Goal: Information Seeking & Learning: Learn about a topic

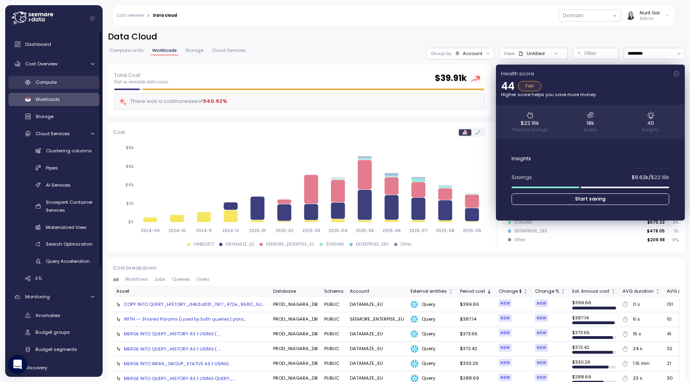
click at [66, 83] on div "Compute" at bounding box center [65, 82] width 59 height 8
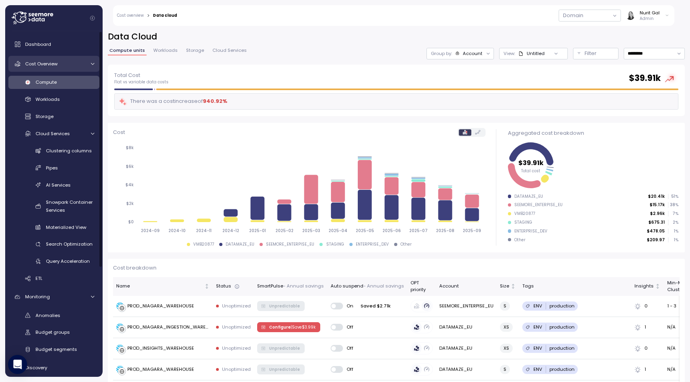
click at [63, 65] on div "Cost Overview" at bounding box center [55, 64] width 60 height 8
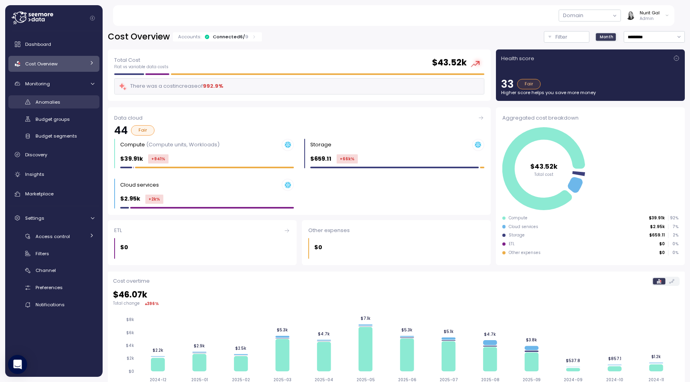
click at [43, 103] on span "Anomalies" at bounding box center [48, 102] width 25 height 6
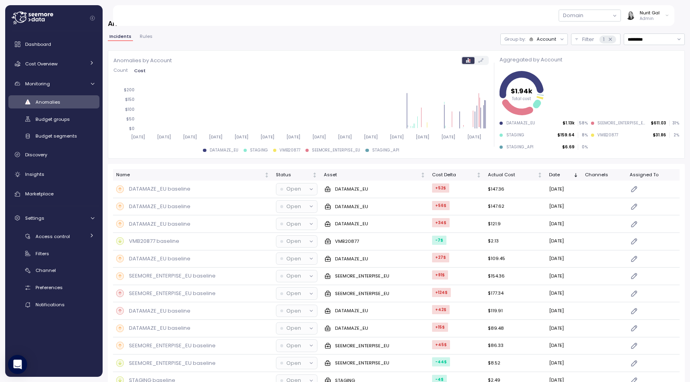
scroll to position [5, 0]
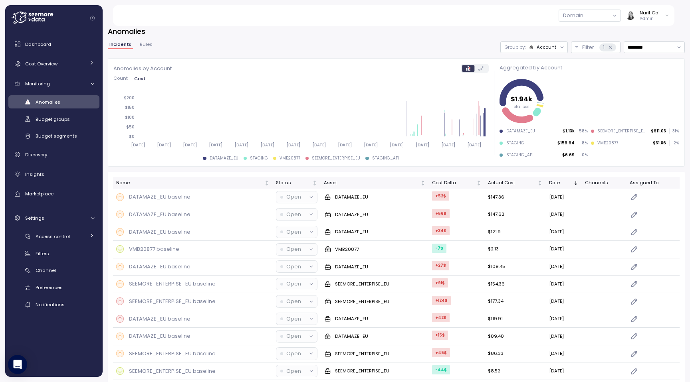
click at [127, 78] on span "Count" at bounding box center [120, 78] width 14 height 4
click at [528, 45] on div "Group by: Account" at bounding box center [530, 47] width 52 height 6
click at [530, 76] on p "Compute unit" at bounding box center [542, 78] width 32 height 6
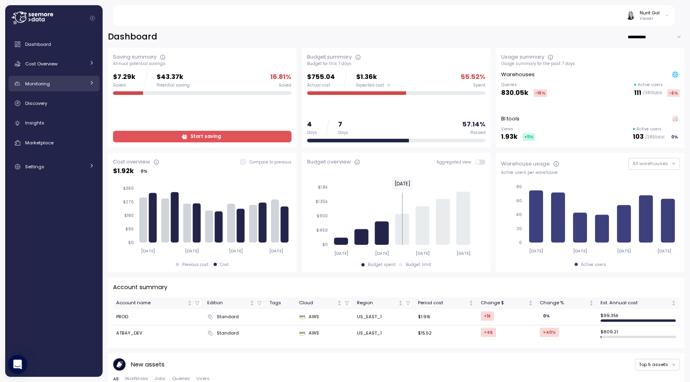
click at [27, 88] on link "Monitoring" at bounding box center [53, 84] width 91 height 16
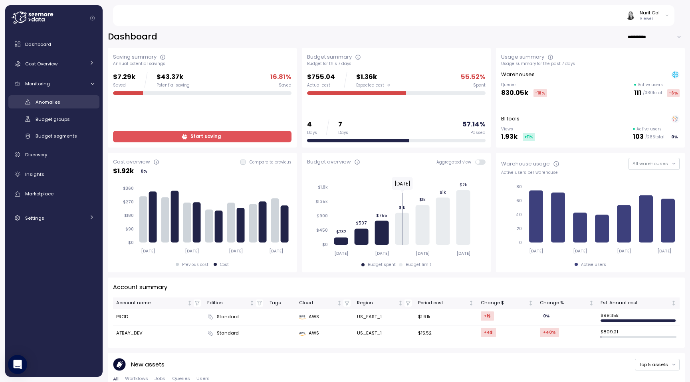
click at [50, 105] on span "Anomalies" at bounding box center [48, 102] width 25 height 6
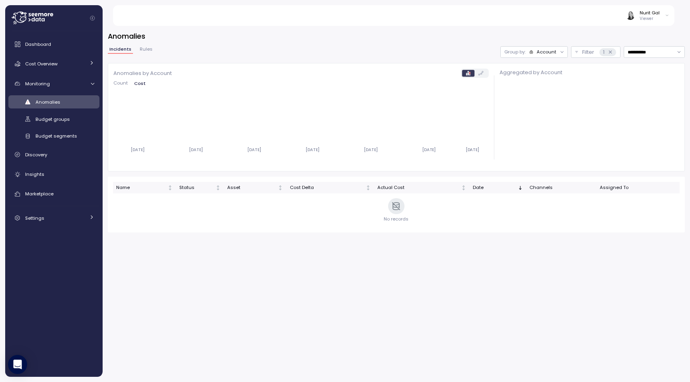
click at [544, 53] on div "Account" at bounding box center [546, 52] width 20 height 6
click at [538, 77] on div "Compute unit" at bounding box center [533, 83] width 54 height 14
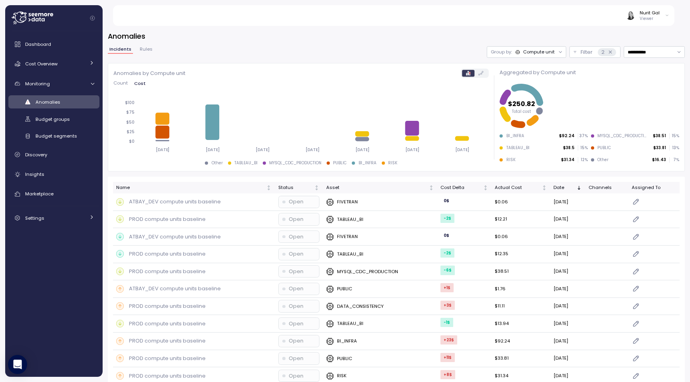
click at [510, 49] on p "Group by:" at bounding box center [500, 52] width 21 height 6
click at [481, 73] on icon at bounding box center [480, 73] width 5 height 4
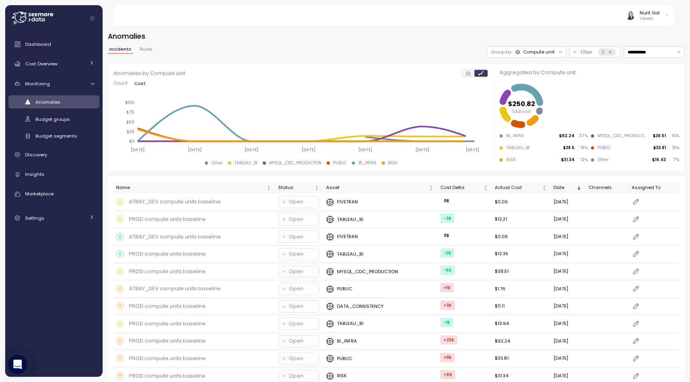
click at [516, 56] on div "Group by: Compute unit" at bounding box center [525, 52] width 79 height 12
click at [517, 66] on div "Account" at bounding box center [526, 70] width 48 height 10
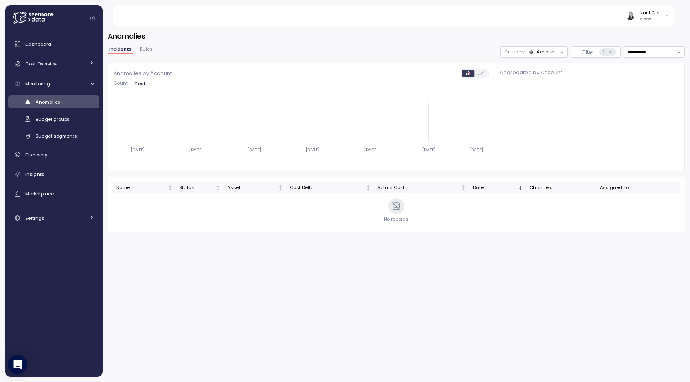
click at [409, 108] on icon "2025-09-10 2025-09-11 2025-09-12 2025-09-13 2025-09-14 2025-09-15 2025-09-16" at bounding box center [301, 126] width 376 height 63
click at [114, 85] on span "Count" at bounding box center [120, 83] width 14 height 4
click at [660, 16] on div "Nurit Gal Viewer" at bounding box center [647, 16] width 43 height 12
click at [650, 42] on div "Log out" at bounding box center [649, 43] width 31 height 7
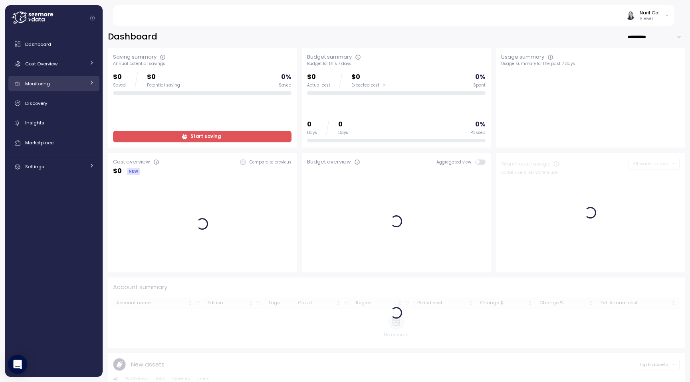
click at [27, 88] on link "Monitoring" at bounding box center [53, 84] width 91 height 16
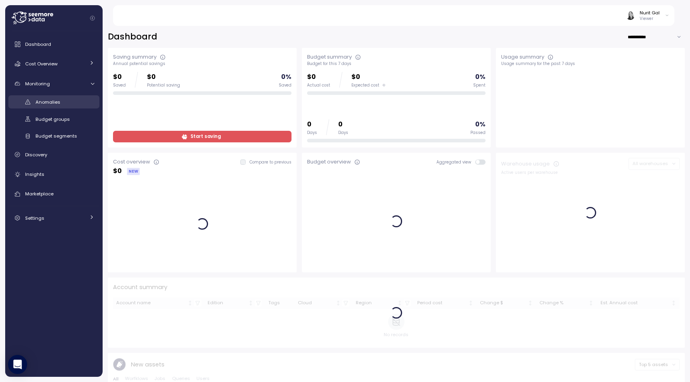
click at [60, 96] on link "Anomalies" at bounding box center [53, 101] width 91 height 13
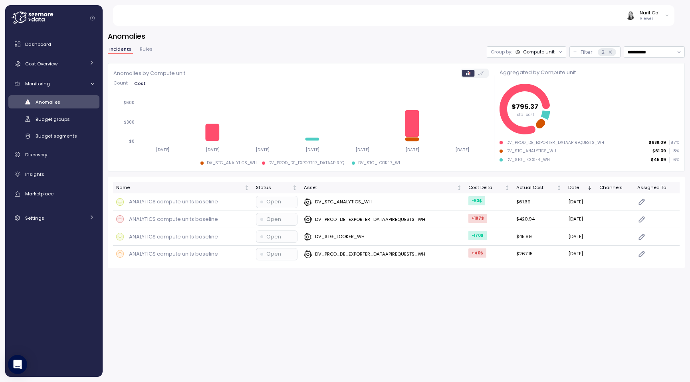
click at [485, 73] on label at bounding box center [480, 73] width 13 height 6
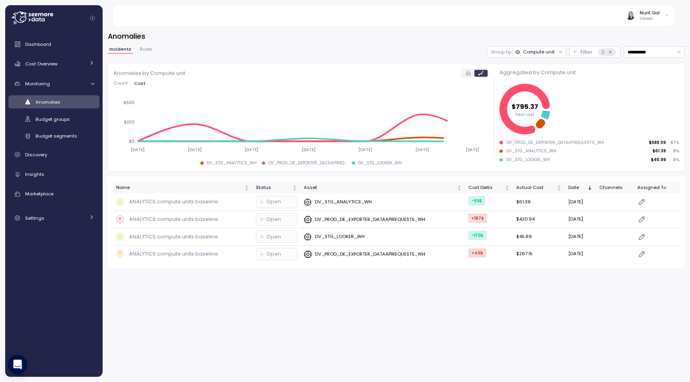
click at [536, 49] on div "Compute unit" at bounding box center [539, 52] width 32 height 6
click at [531, 73] on div "Account" at bounding box center [526, 70] width 48 height 10
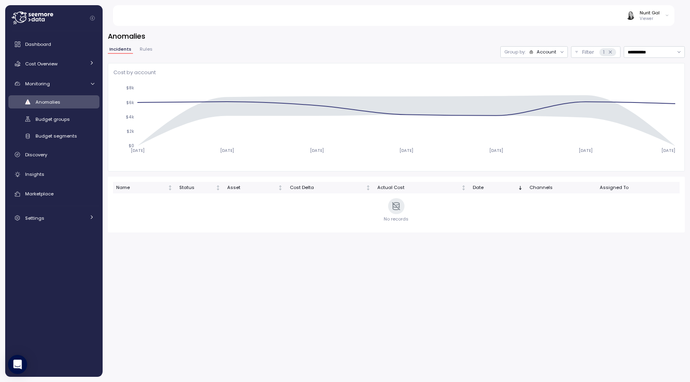
click at [525, 55] on div "Group by: Account" at bounding box center [533, 52] width 67 height 12
click at [484, 49] on div "**********" at bounding box center [396, 52] width 577 height 12
click at [60, 220] on div "Settings" at bounding box center [55, 218] width 60 height 8
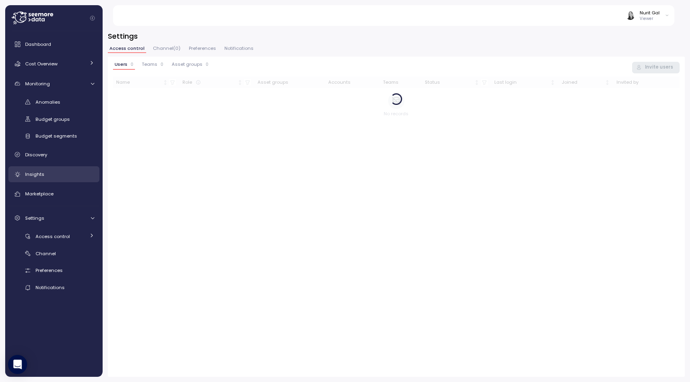
click at [54, 178] on div "Insights" at bounding box center [59, 174] width 69 height 8
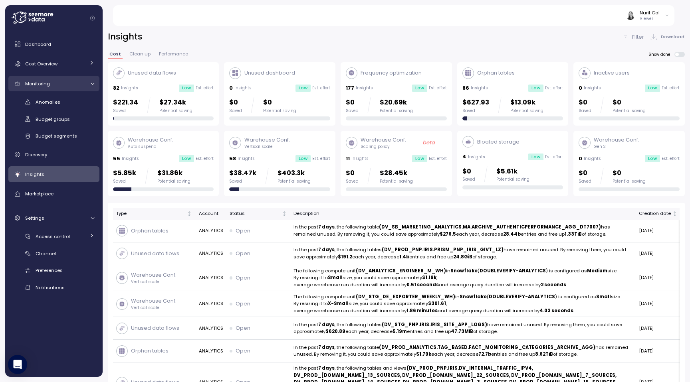
click at [43, 86] on span "Monitoring" at bounding box center [37, 84] width 25 height 6
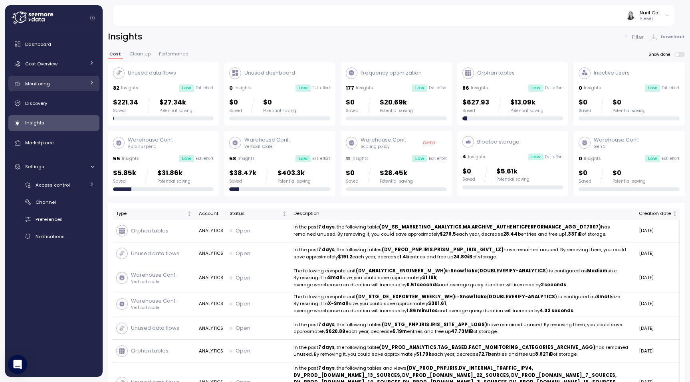
click at [43, 86] on span "Monitoring" at bounding box center [37, 84] width 25 height 6
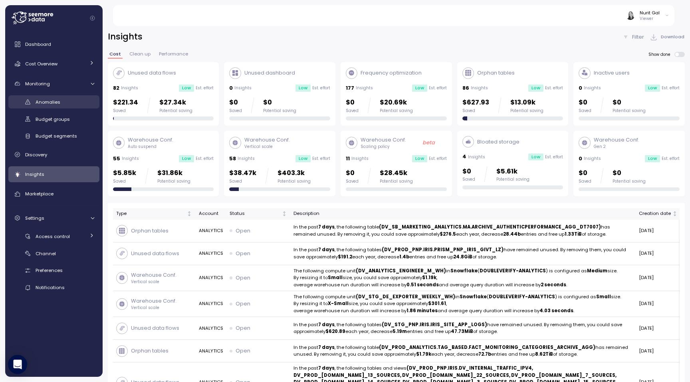
click at [45, 105] on span "Anomalies" at bounding box center [48, 102] width 25 height 6
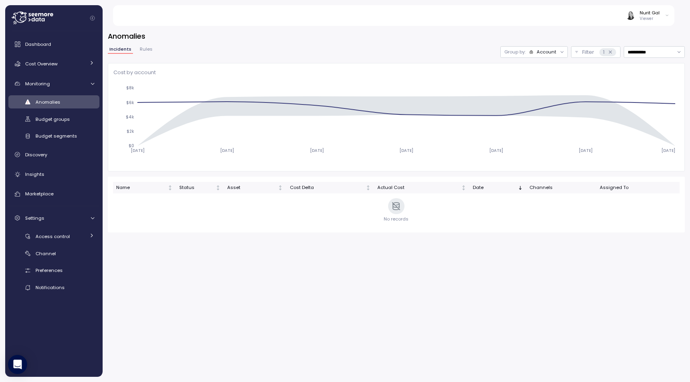
click at [147, 48] on span "Rules" at bounding box center [146, 49] width 13 height 4
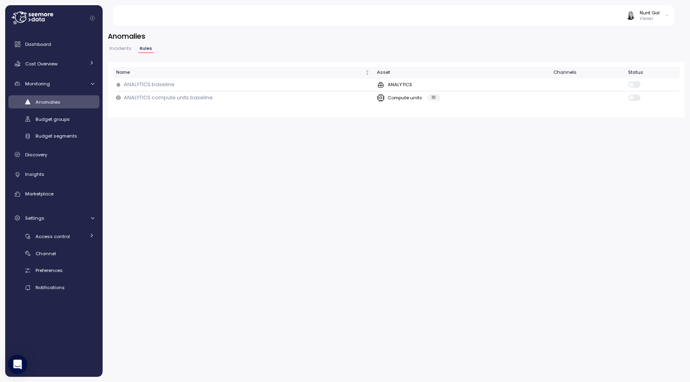
click at [117, 49] on span "Incidents" at bounding box center [120, 48] width 22 height 4
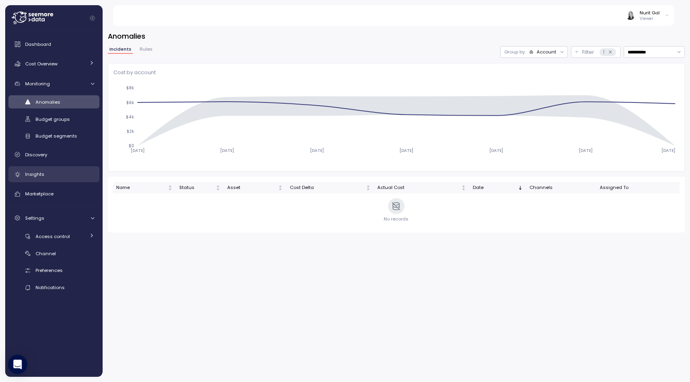
click at [55, 174] on div "Insights" at bounding box center [59, 174] width 69 height 8
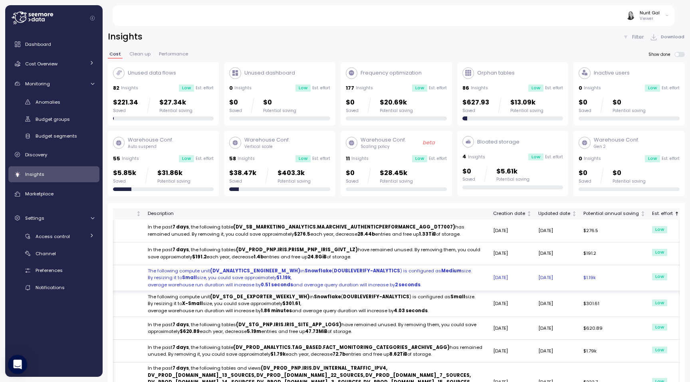
scroll to position [0, 163]
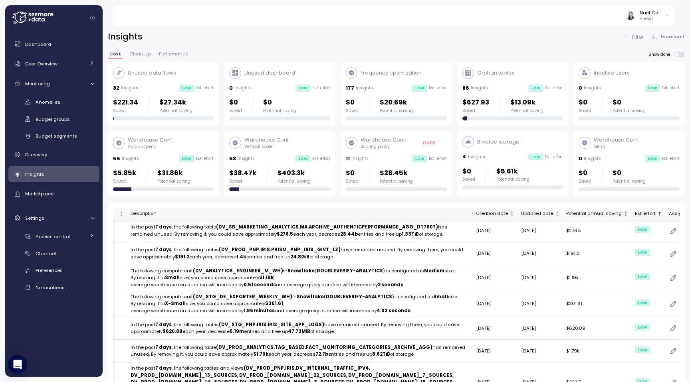
click at [566, 215] on div "Potential annual saving" at bounding box center [593, 213] width 55 height 7
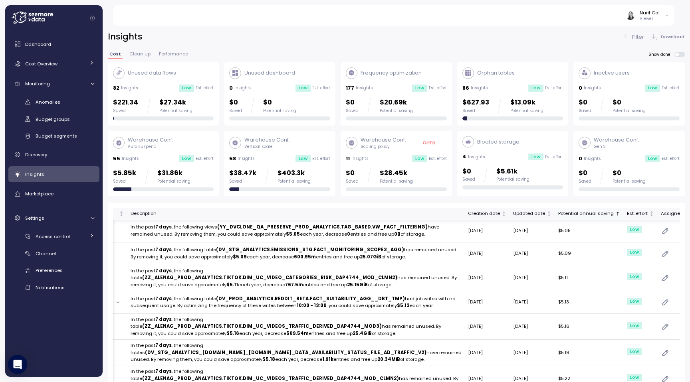
scroll to position [0, 151]
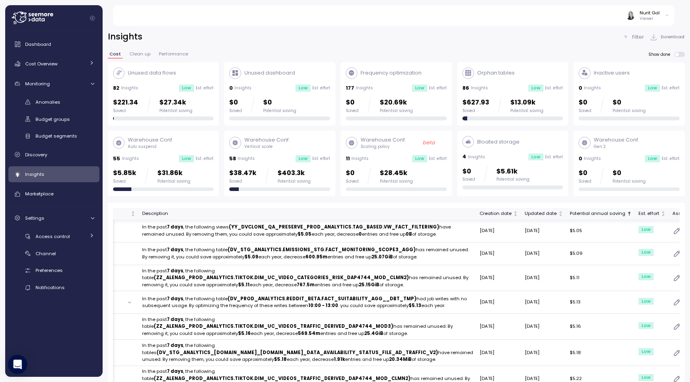
click at [569, 212] on div "Potential annual saving" at bounding box center [596, 213] width 55 height 7
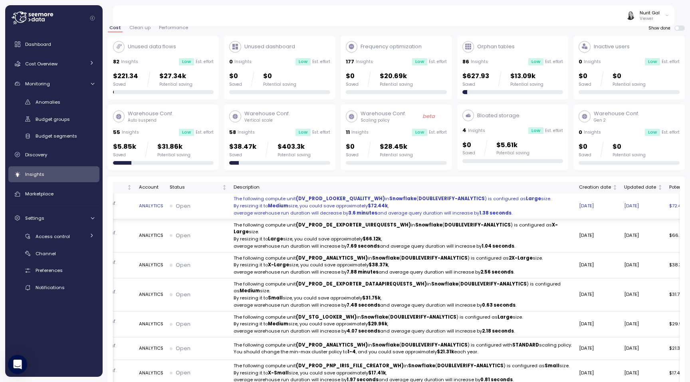
scroll to position [0, 163]
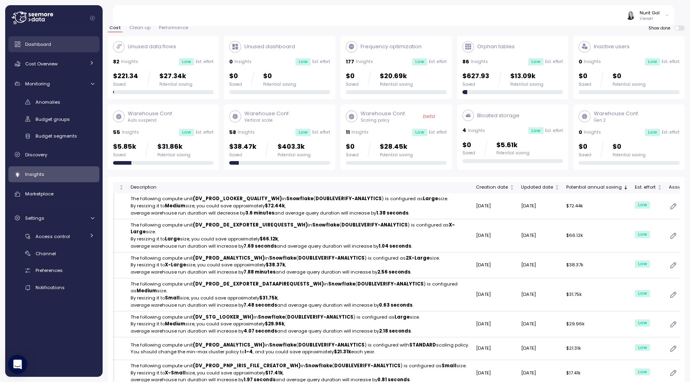
click at [38, 45] on span "Dashboard" at bounding box center [38, 44] width 26 height 6
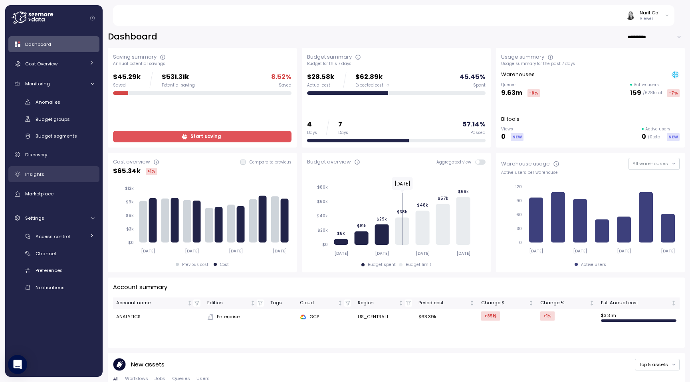
click at [41, 176] on span "Insights" at bounding box center [34, 174] width 19 height 6
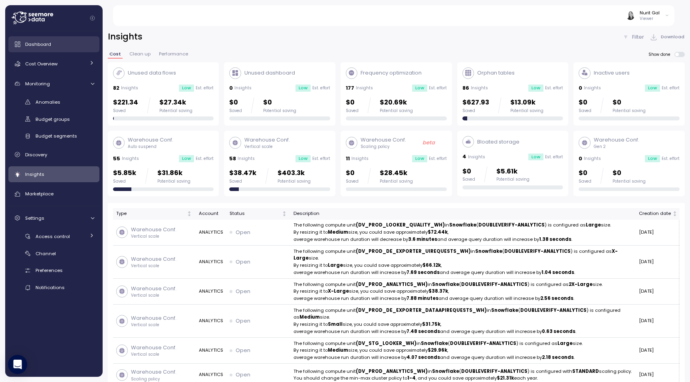
click at [49, 45] on span "Dashboard" at bounding box center [38, 44] width 26 height 6
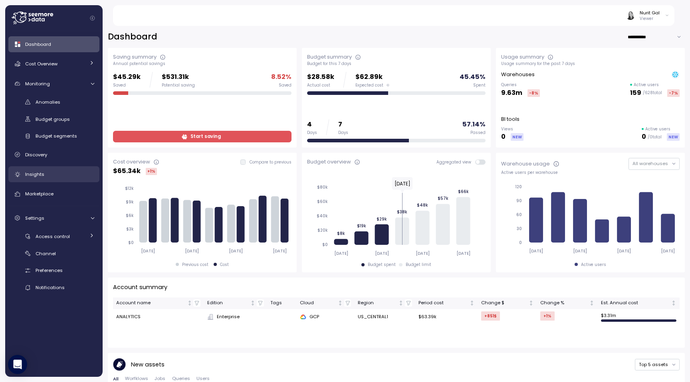
click at [42, 176] on span "Insights" at bounding box center [34, 174] width 19 height 6
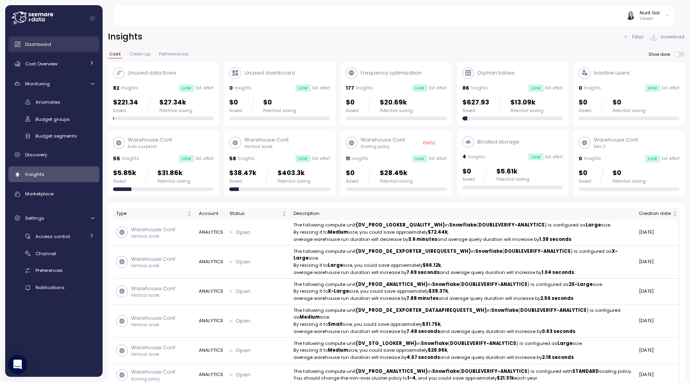
click at [45, 51] on link "Dashboard" at bounding box center [53, 44] width 91 height 16
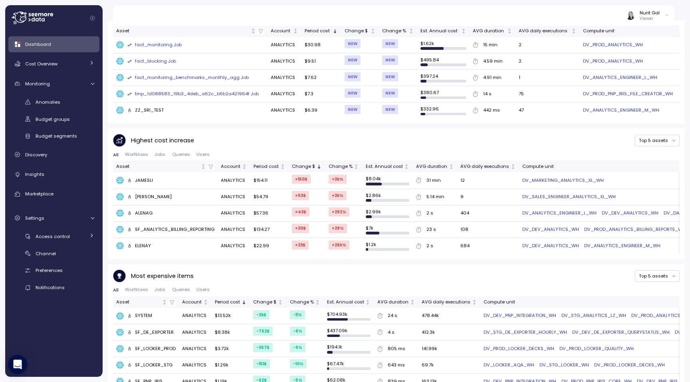
scroll to position [372, 0]
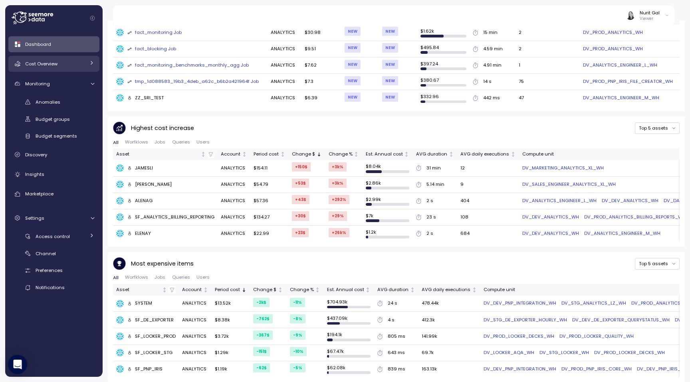
click at [64, 68] on link "Cost Overview" at bounding box center [53, 64] width 91 height 16
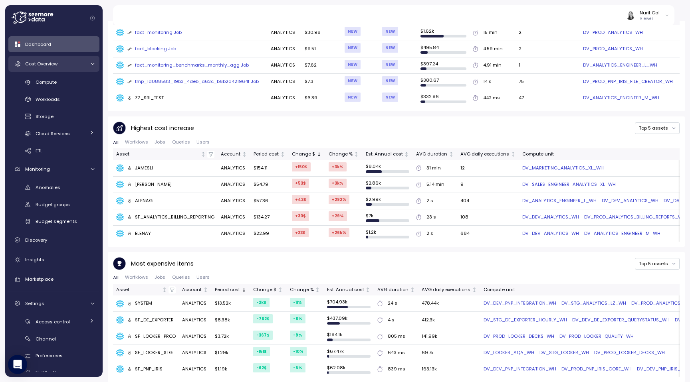
scroll to position [151, 0]
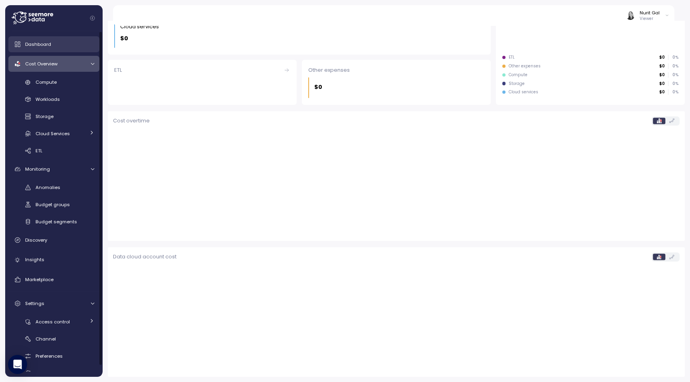
click at [63, 51] on link "Dashboard" at bounding box center [53, 44] width 91 height 16
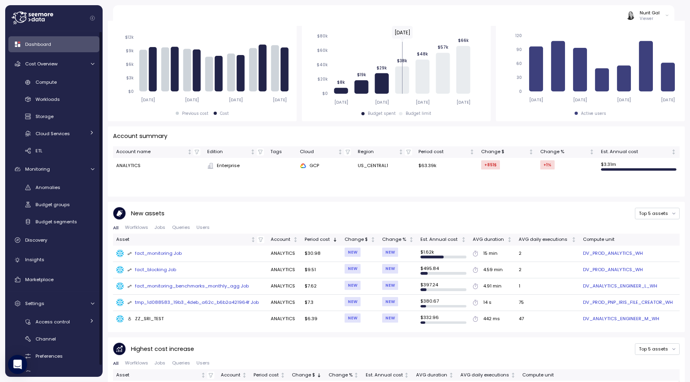
scroll to position [372, 0]
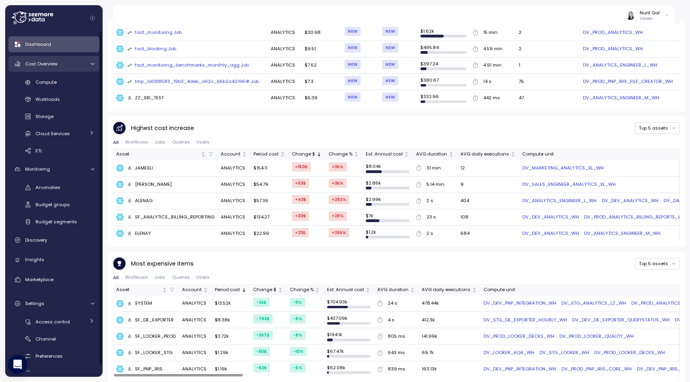
click at [42, 68] on div "Cost Overview" at bounding box center [55, 64] width 60 height 8
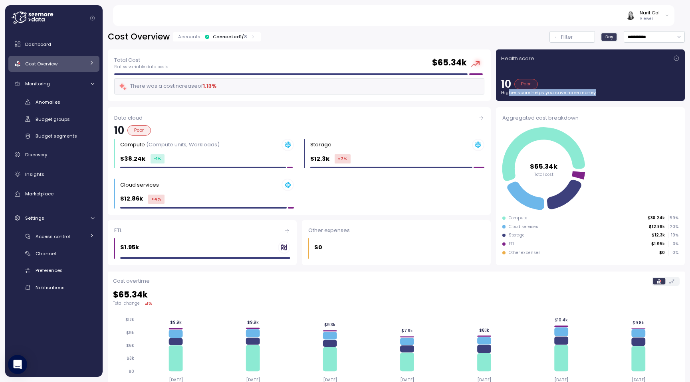
drag, startPoint x: 508, startPoint y: 93, endPoint x: 535, endPoint y: 103, distance: 28.8
click at [535, 103] on div "Health score 10 Poor Higher score helps you save more money" at bounding box center [590, 75] width 194 height 57
click at [555, 94] on p "Higher score helps you save more money" at bounding box center [590, 92] width 178 height 6
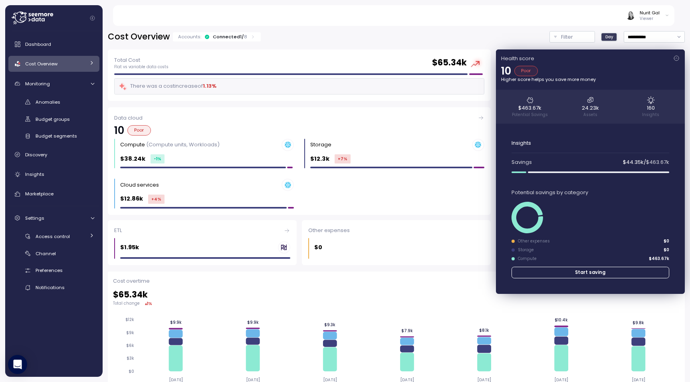
click at [676, 58] on icon at bounding box center [676, 58] width 6 height 6
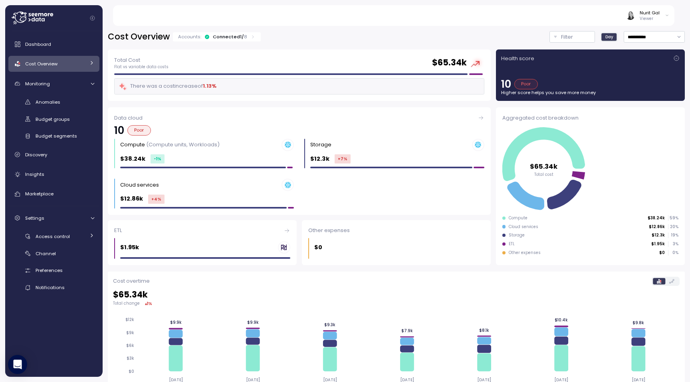
click at [51, 69] on link "Cost Overview" at bounding box center [53, 64] width 91 height 16
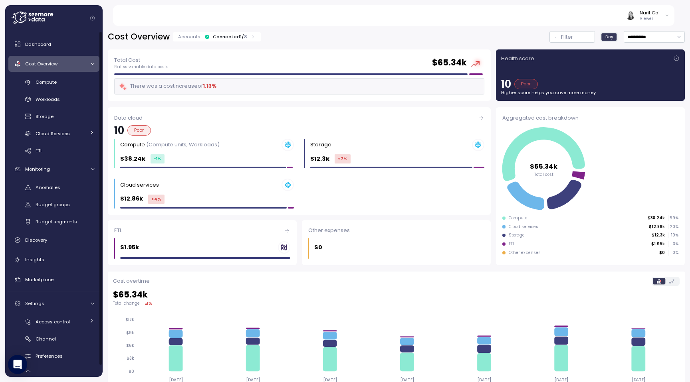
click at [60, 89] on div "Compute Workloads Storage Cloud Services Clustering columns Pipes AI Services S…" at bounding box center [53, 117] width 91 height 82
click at [59, 87] on link "Compute" at bounding box center [53, 82] width 91 height 13
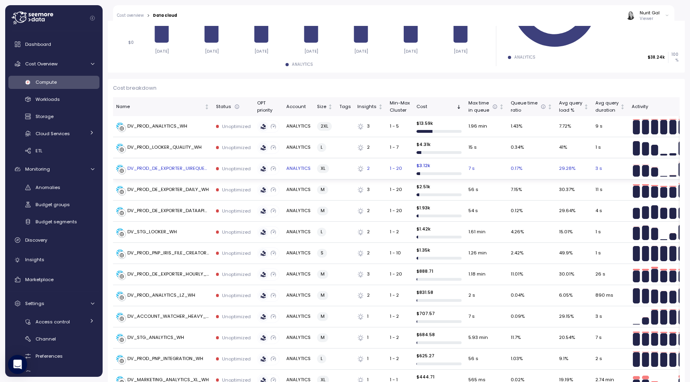
scroll to position [182, 0]
click at [447, 98] on th "Cost" at bounding box center [439, 107] width 52 height 19
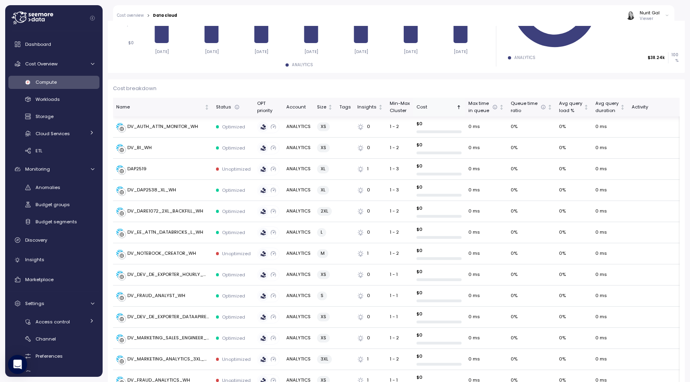
scroll to position [0, 16]
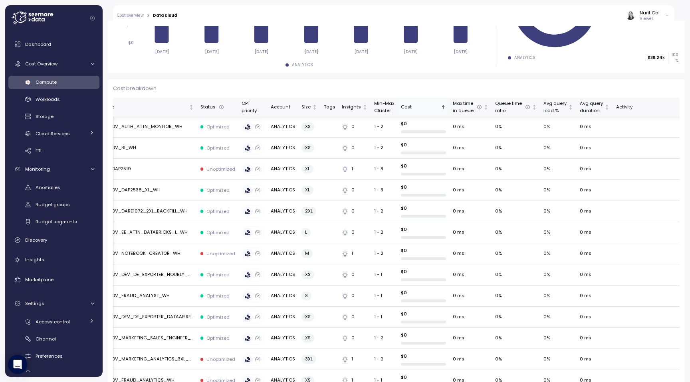
click at [430, 111] on th "Cost" at bounding box center [423, 107] width 52 height 19
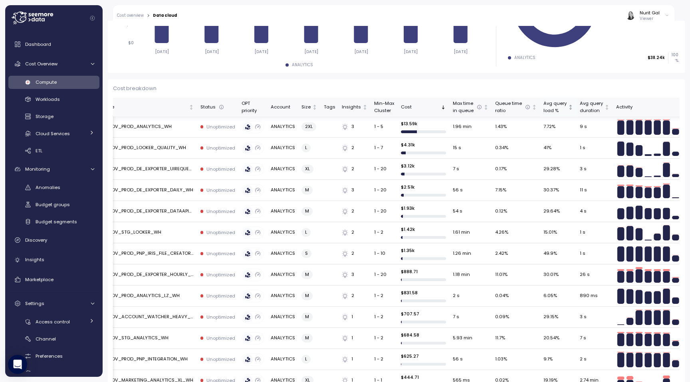
click at [544, 108] on div "Avg query load %" at bounding box center [554, 107] width 23 height 14
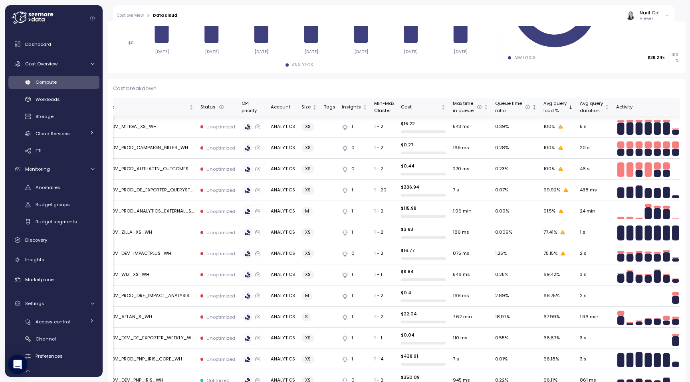
click at [531, 109] on icon "Not sorted" at bounding box center [534, 108] width 6 height 6
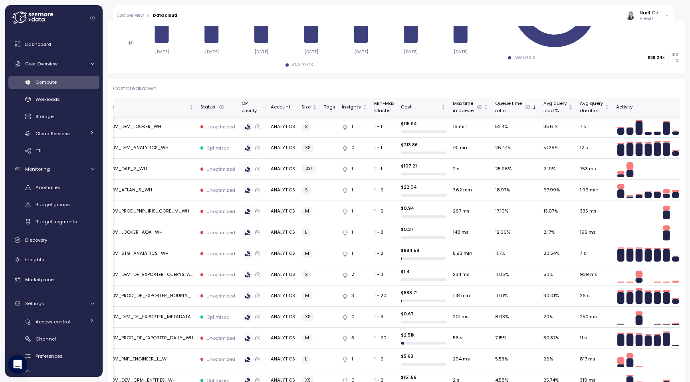
click at [531, 109] on icon "Sorted descending" at bounding box center [534, 108] width 6 height 6
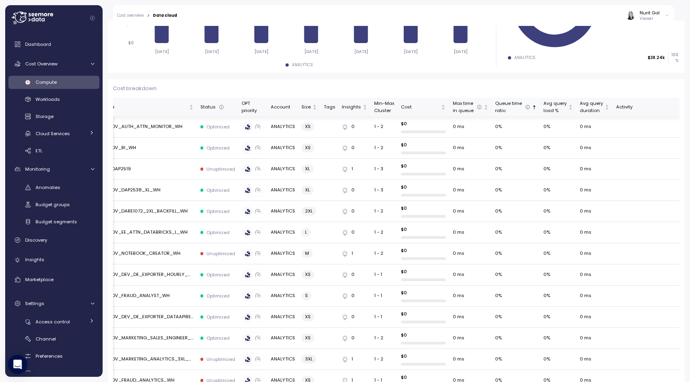
click at [531, 109] on icon "Sorted ascending" at bounding box center [534, 108] width 6 height 6
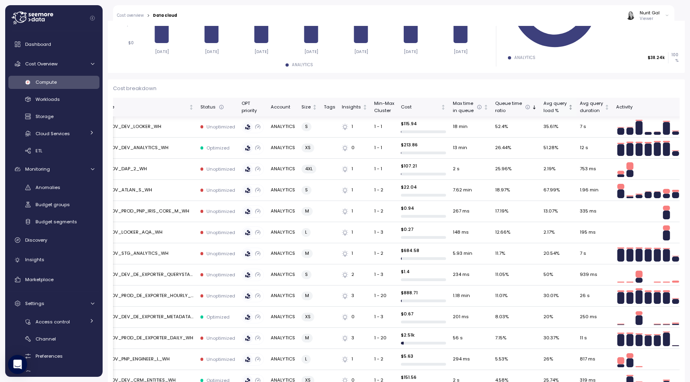
click at [567, 107] on icon "Not sorted" at bounding box center [570, 108] width 6 height 6
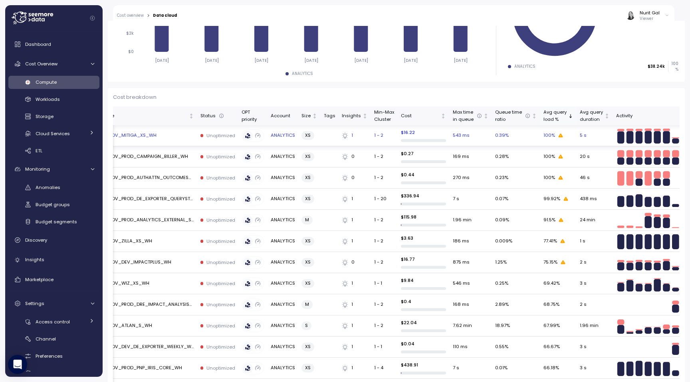
scroll to position [174, 0]
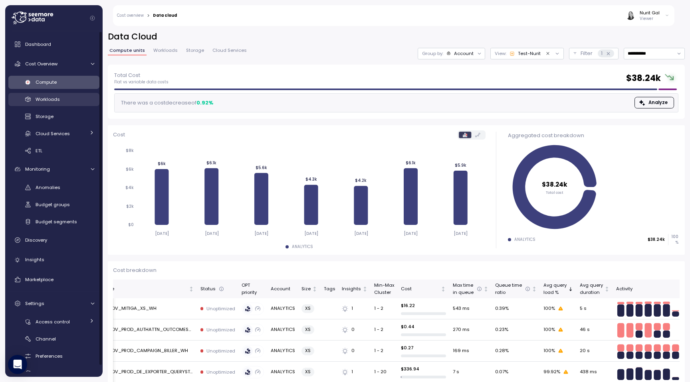
click at [71, 103] on div "Workloads" at bounding box center [65, 99] width 59 height 8
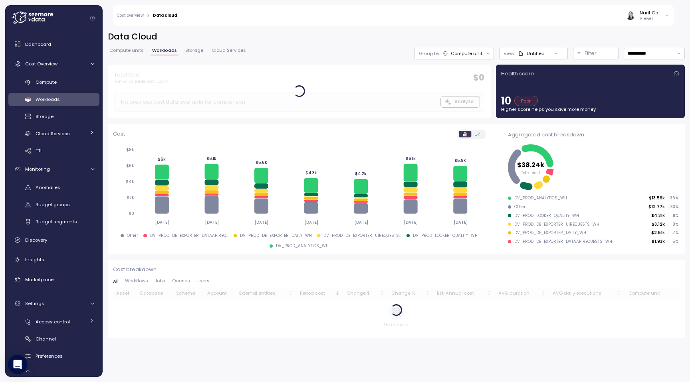
click at [672, 71] on div "Health score" at bounding box center [590, 74] width 178 height 8
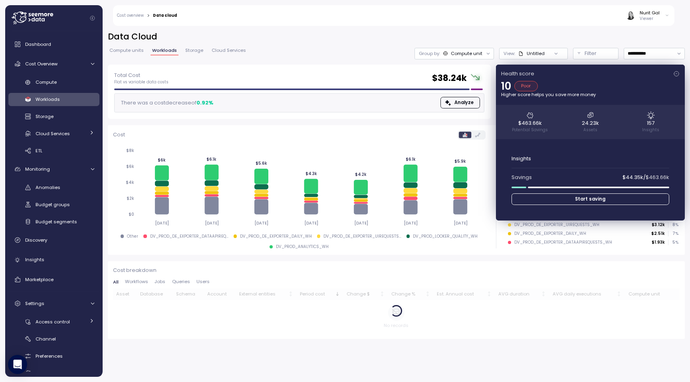
click at [520, 160] on p "Insights" at bounding box center [590, 159] width 158 height 8
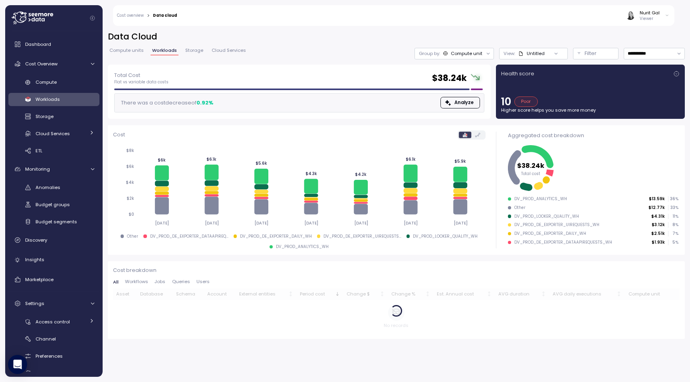
click at [511, 113] on p "Higher score helps you save more money" at bounding box center [590, 110] width 178 height 6
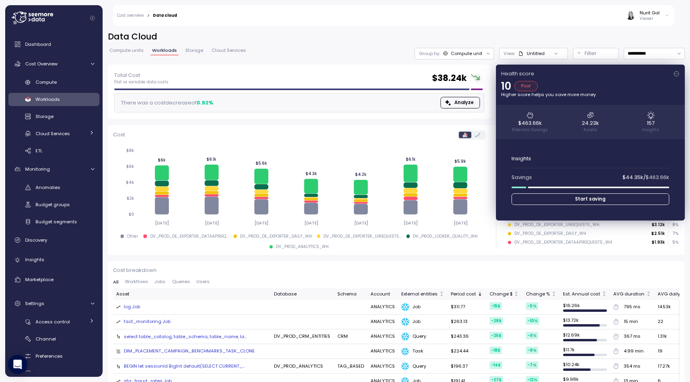
click at [590, 199] on span "Start saving" at bounding box center [590, 199] width 30 height 11
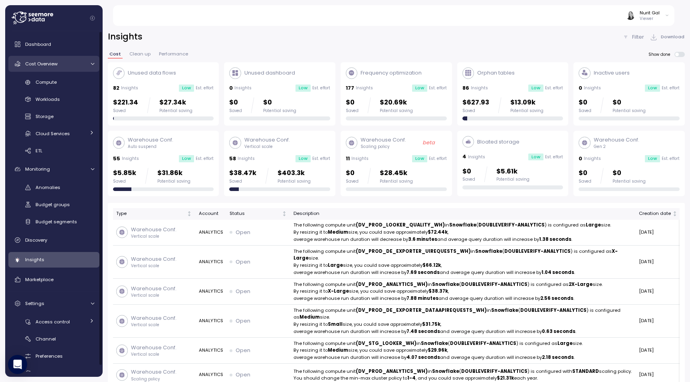
click at [41, 60] on div "Cost Overview" at bounding box center [55, 64] width 60 height 8
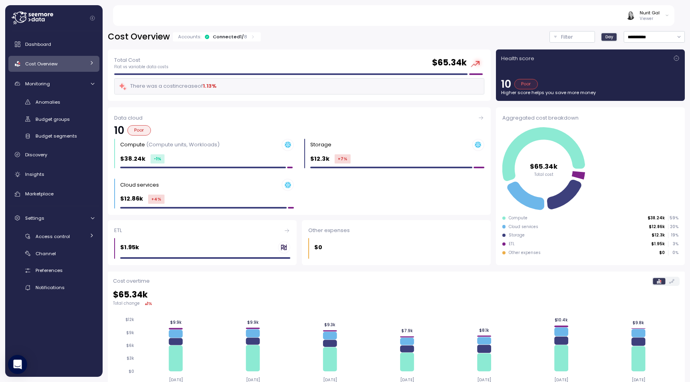
click at [43, 70] on link "Cost Overview" at bounding box center [53, 64] width 91 height 16
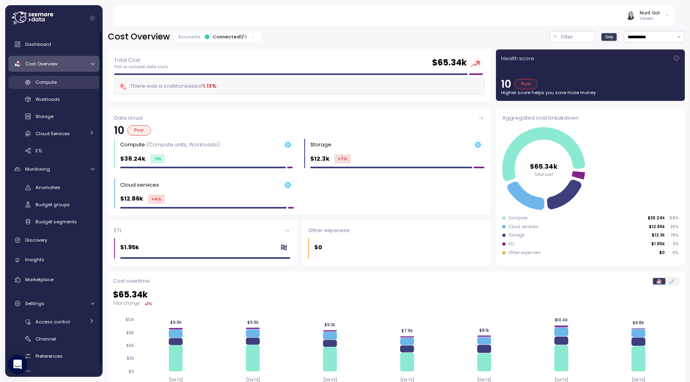
click at [46, 88] on link "Compute" at bounding box center [53, 82] width 91 height 13
